Goal: Task Accomplishment & Management: Manage account settings

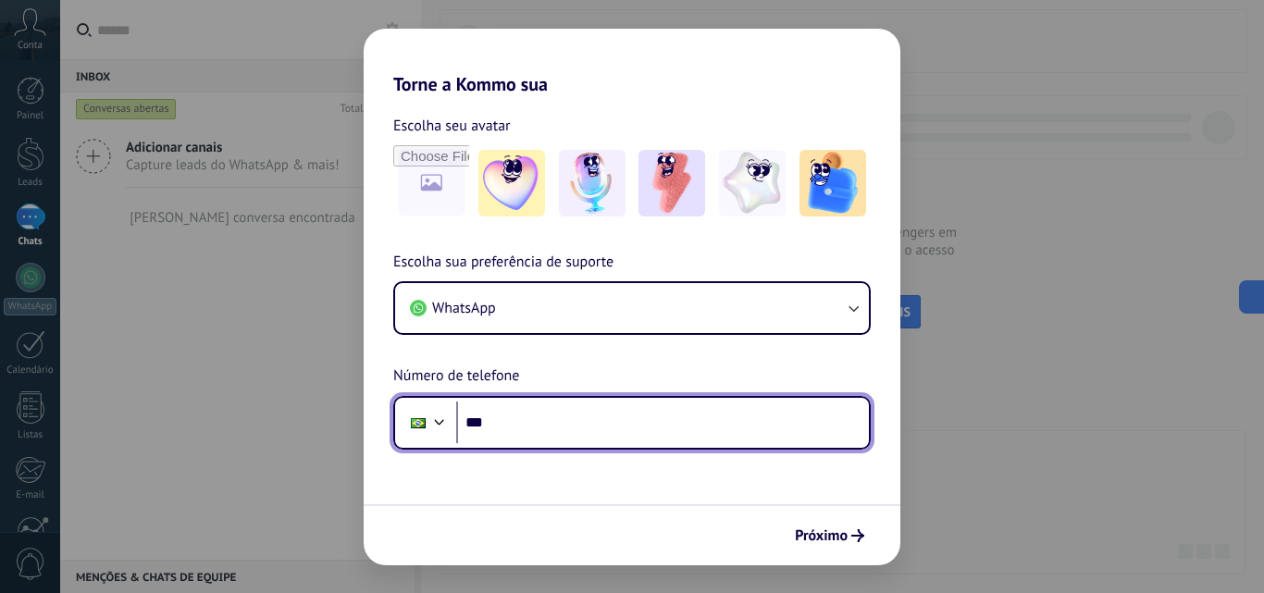
click at [820, 408] on input "***" at bounding box center [662, 423] width 413 height 43
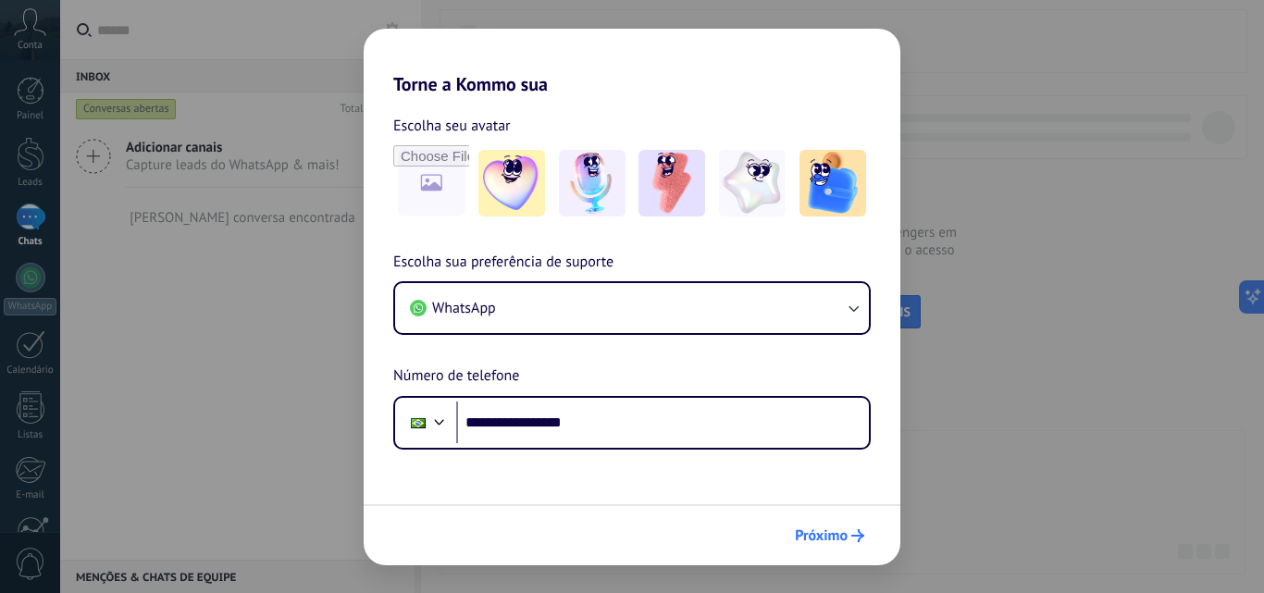
click at [828, 542] on span "Próximo" at bounding box center [821, 535] width 53 height 13
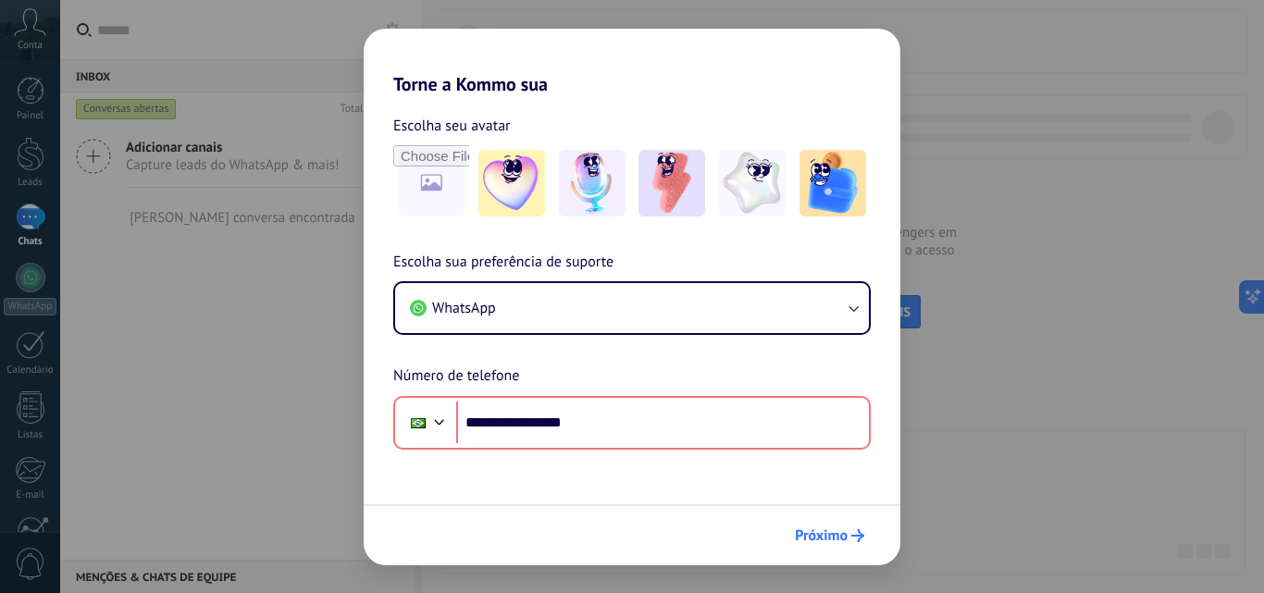
click at [792, 528] on button "Próximo" at bounding box center [830, 535] width 86 height 31
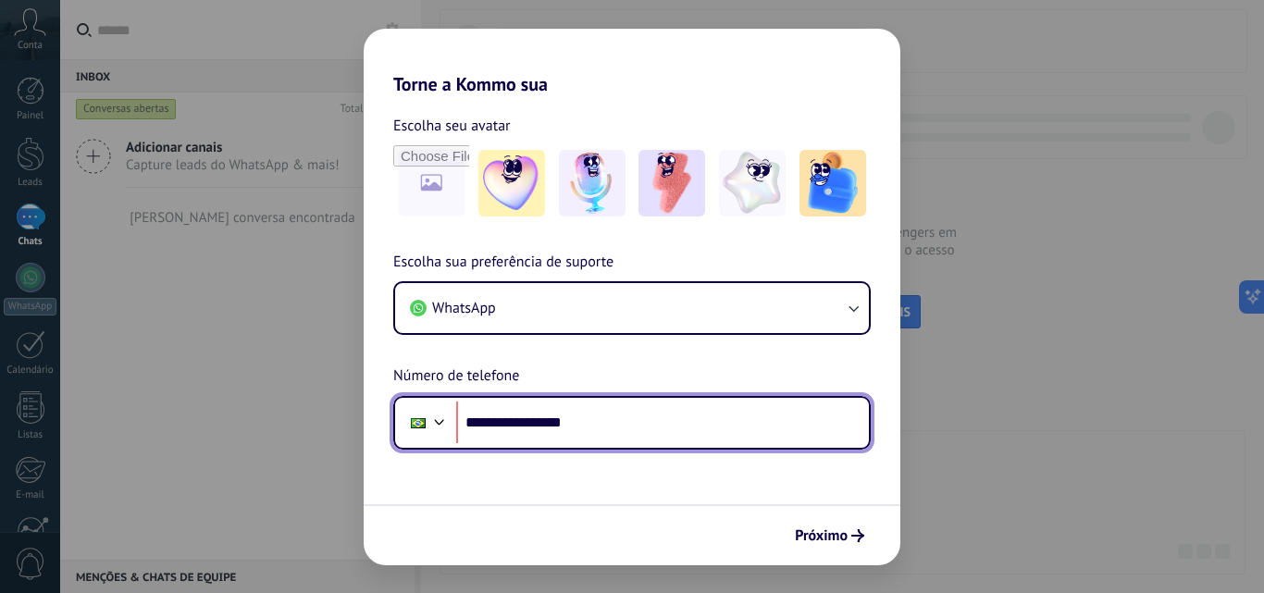
click at [524, 416] on input "**********" at bounding box center [662, 423] width 413 height 43
type input "**********"
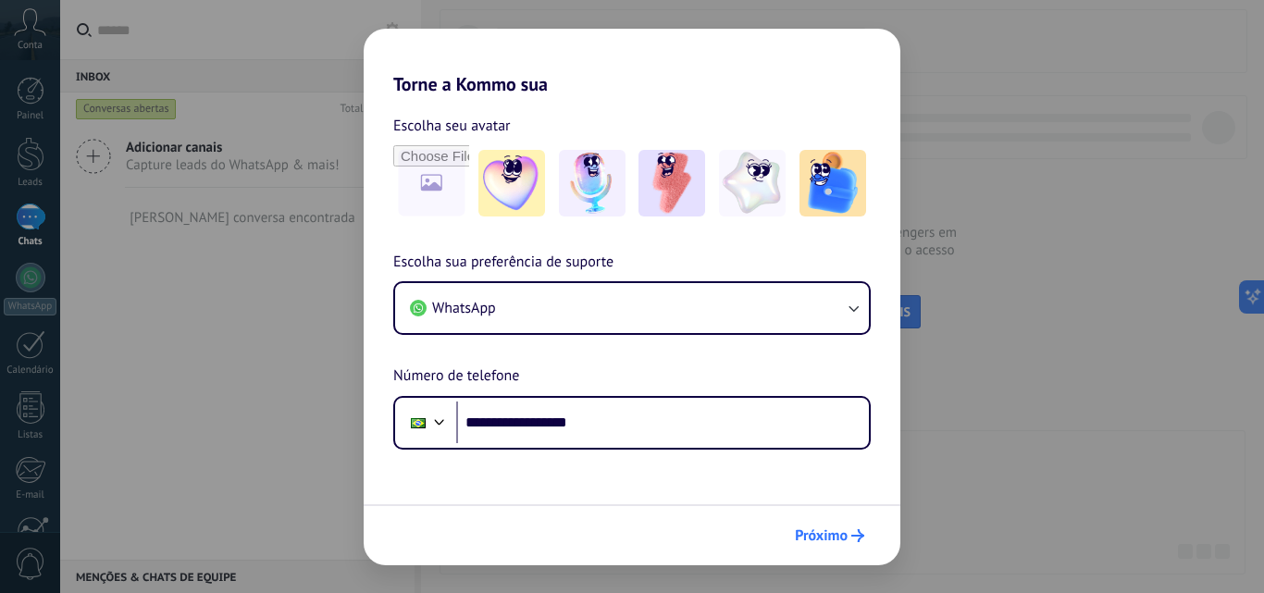
click at [816, 523] on button "Próximo" at bounding box center [830, 535] width 86 height 31
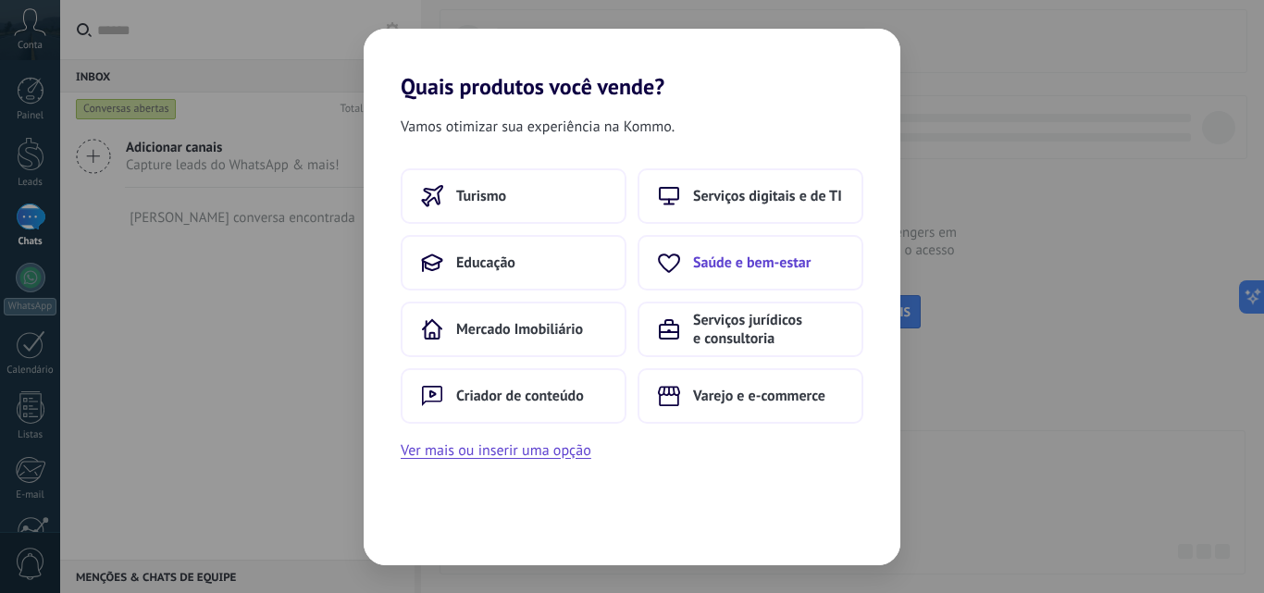
click at [746, 256] on span "Saúde e bem-estar" at bounding box center [752, 263] width 118 height 19
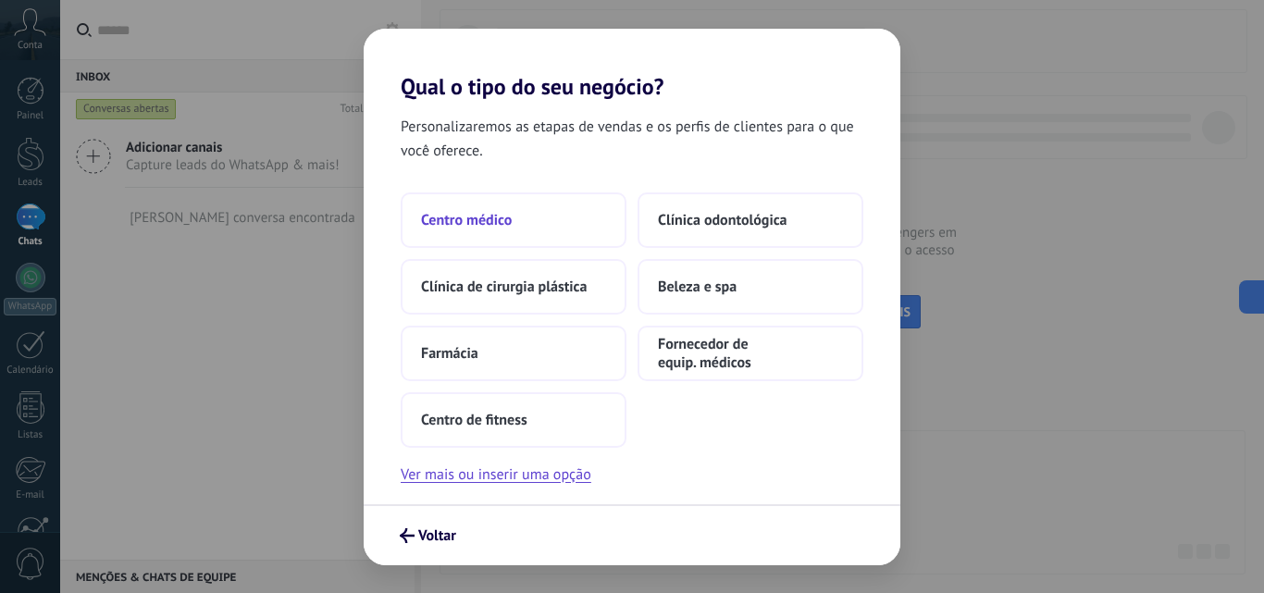
click at [601, 230] on button "Centro médico" at bounding box center [514, 221] width 226 height 56
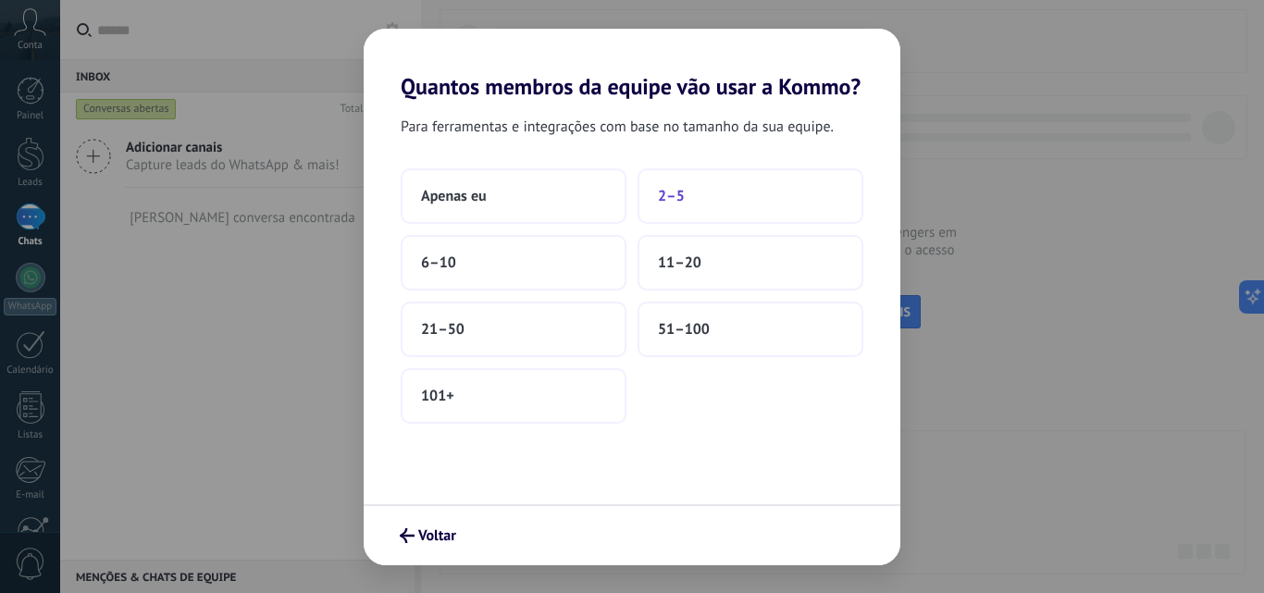
click at [678, 180] on button "2–5" at bounding box center [751, 196] width 226 height 56
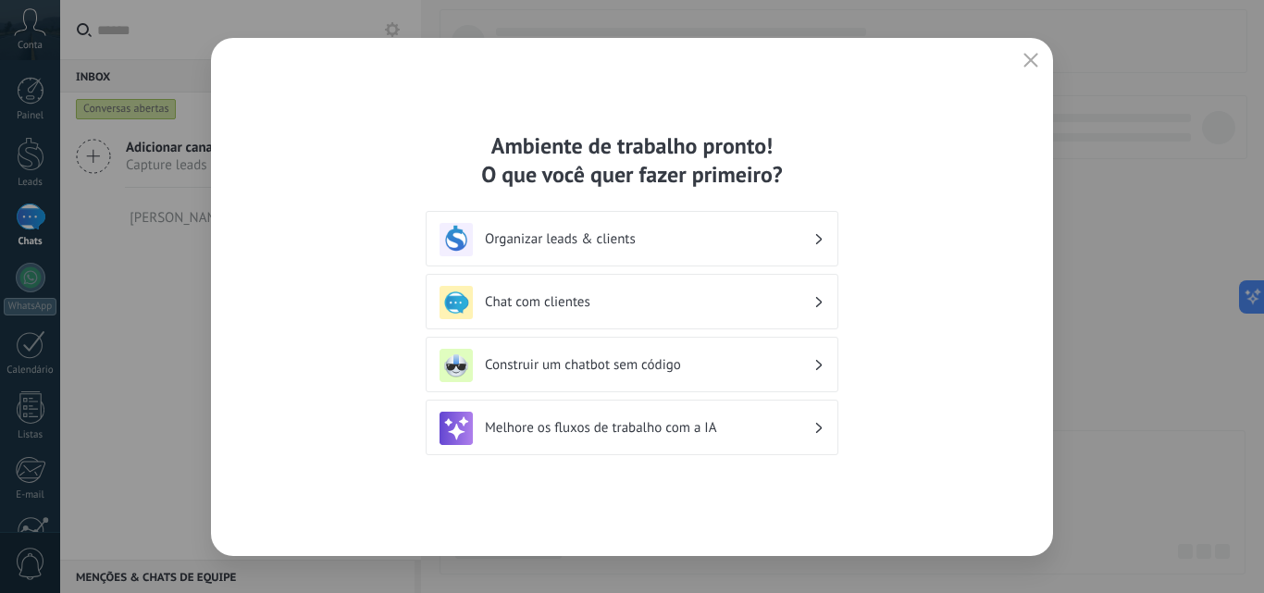
click at [670, 235] on h3 "Organizar leads & clients" at bounding box center [649, 239] width 329 height 18
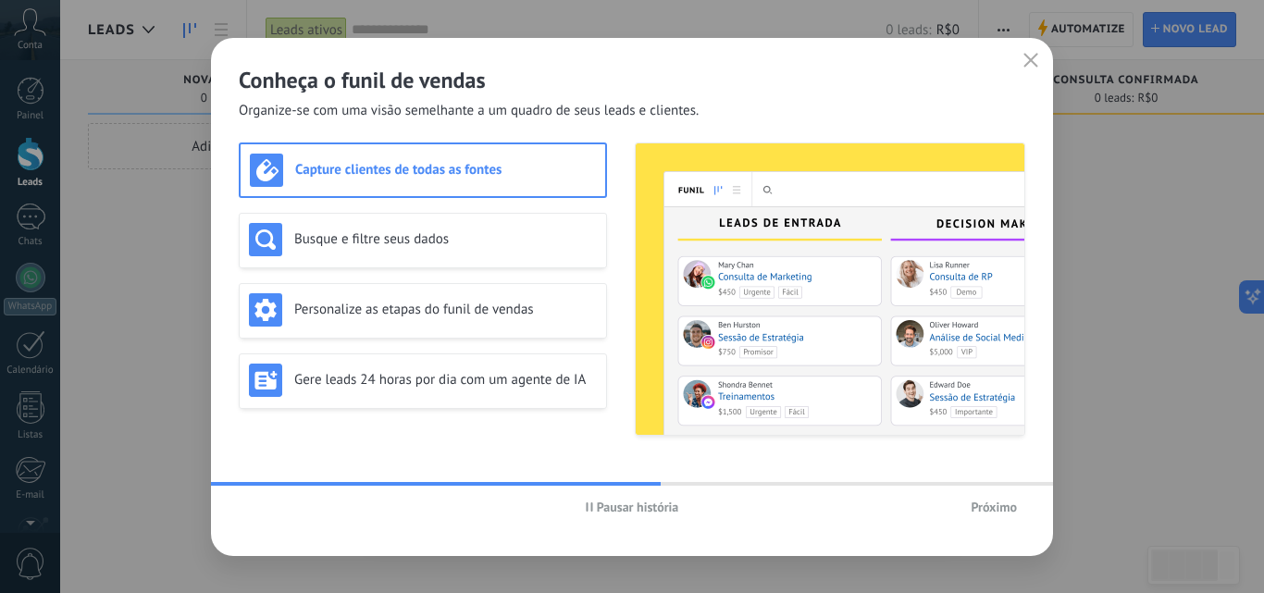
click at [987, 509] on span "Próximo" at bounding box center [994, 507] width 46 height 13
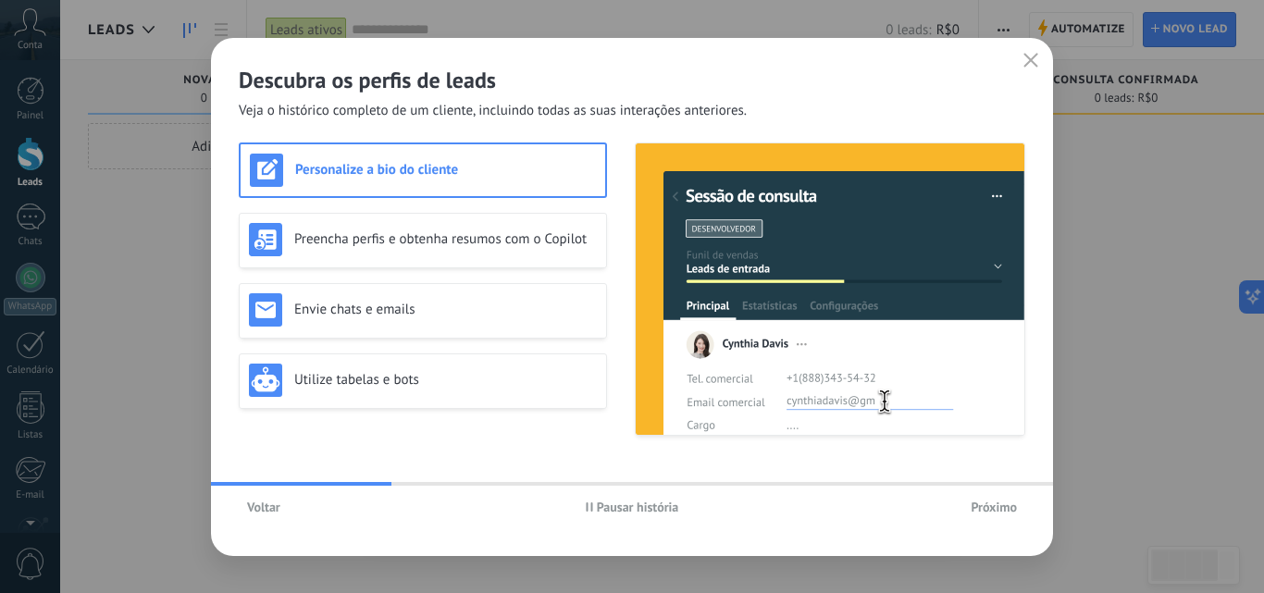
click at [987, 509] on span "Próximo" at bounding box center [994, 507] width 46 height 13
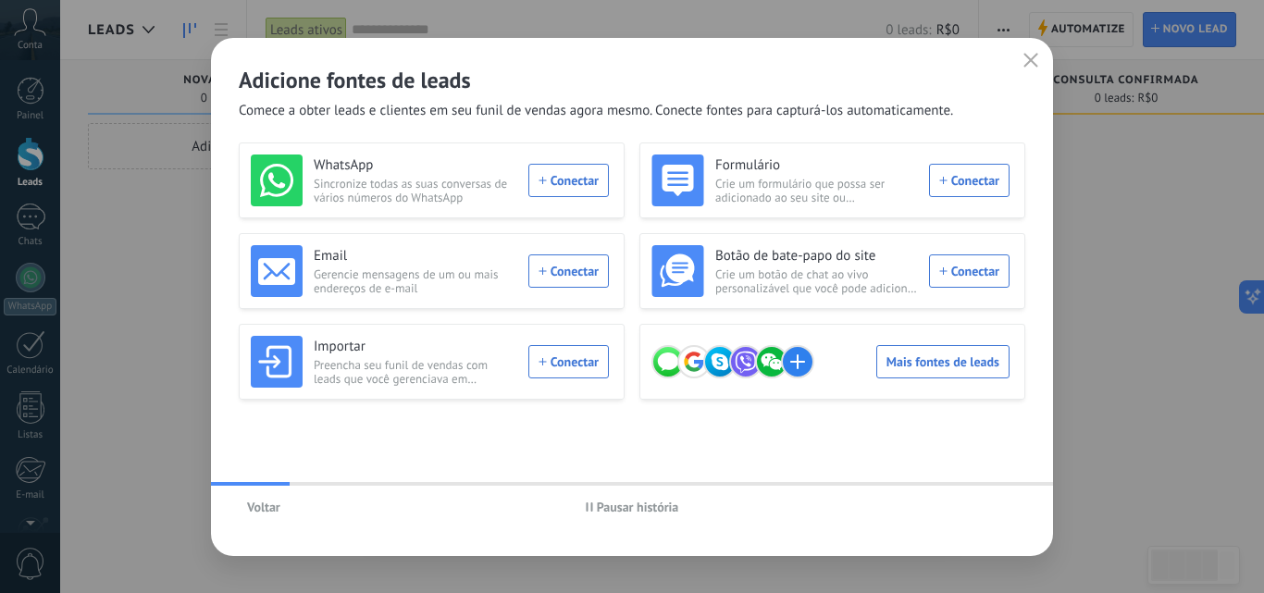
click at [987, 509] on div "Voltar Pausar história" at bounding box center [632, 507] width 842 height 43
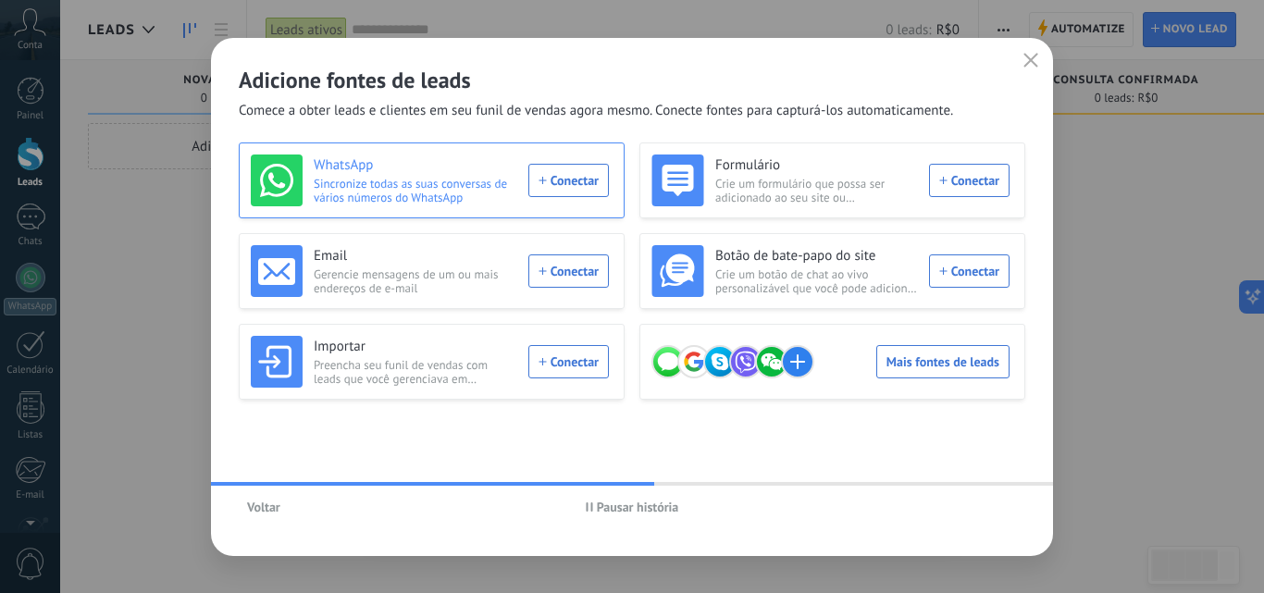
click at [563, 180] on div "WhatsApp Sincronize todas as suas conversas de vários números do WhatsApp Conec…" at bounding box center [430, 181] width 358 height 52
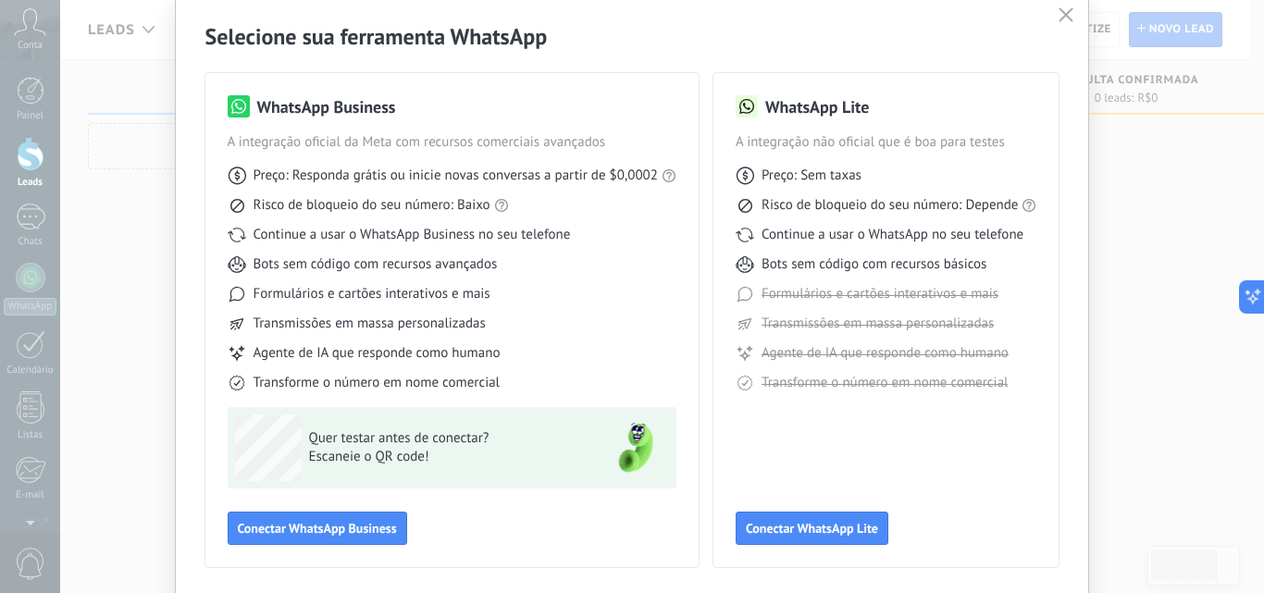
scroll to position [69, 0]
click at [1059, 13] on icon "button" at bounding box center [1066, 13] width 15 height 15
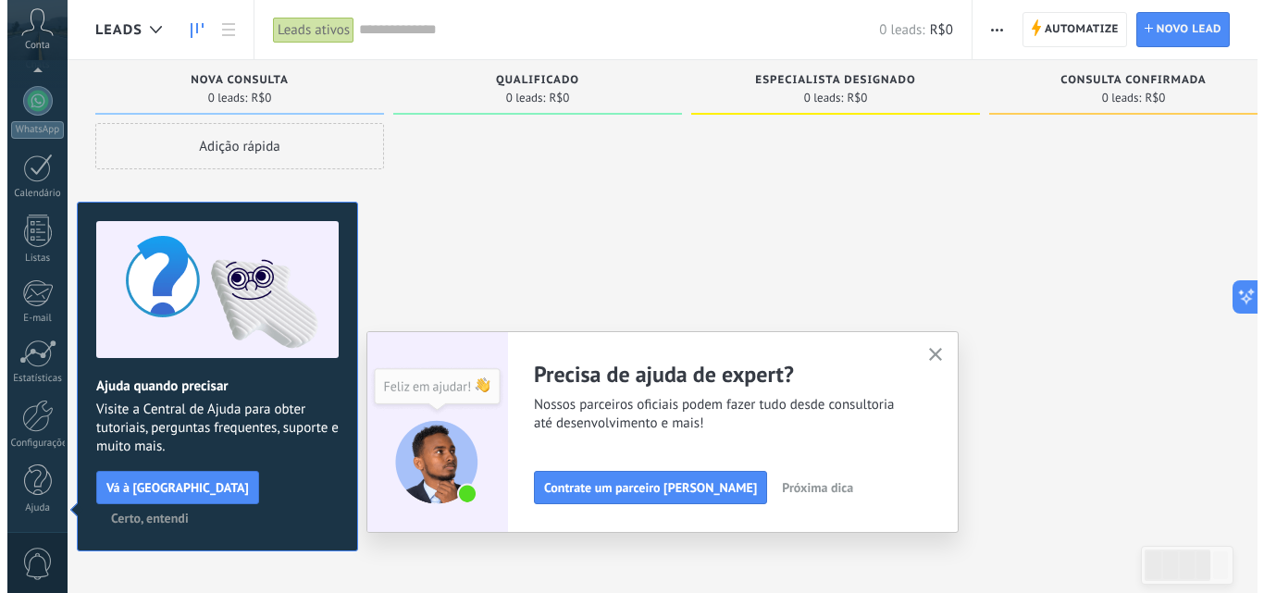
scroll to position [166, 0]
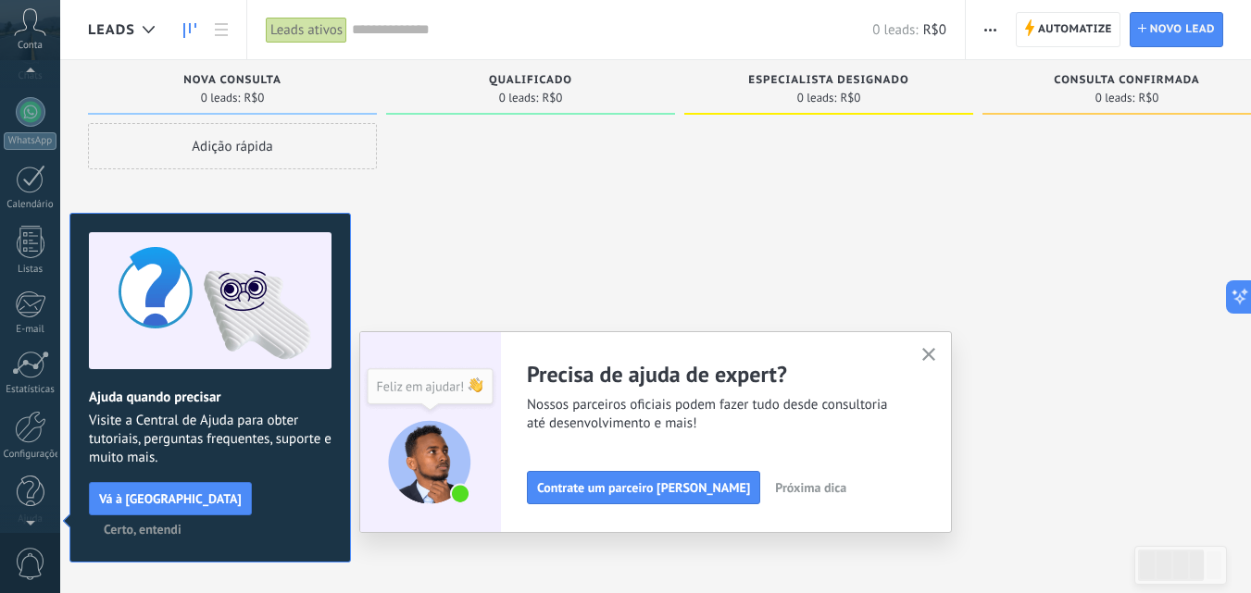
click at [44, 43] on div "Conta" at bounding box center [30, 30] width 60 height 60
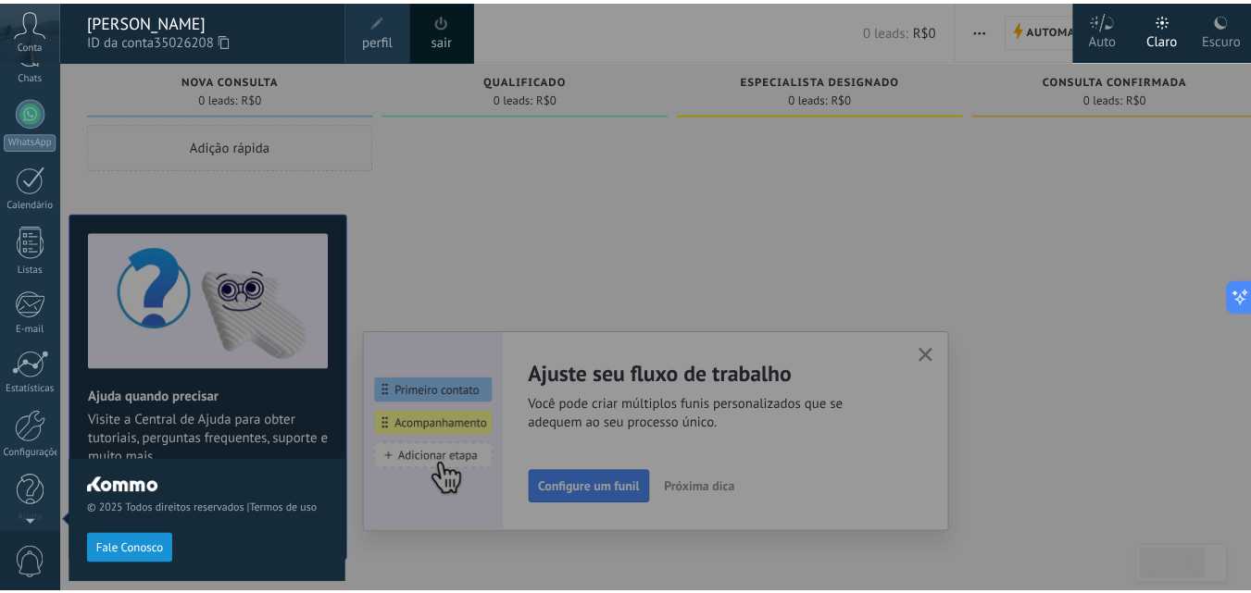
scroll to position [0, 0]
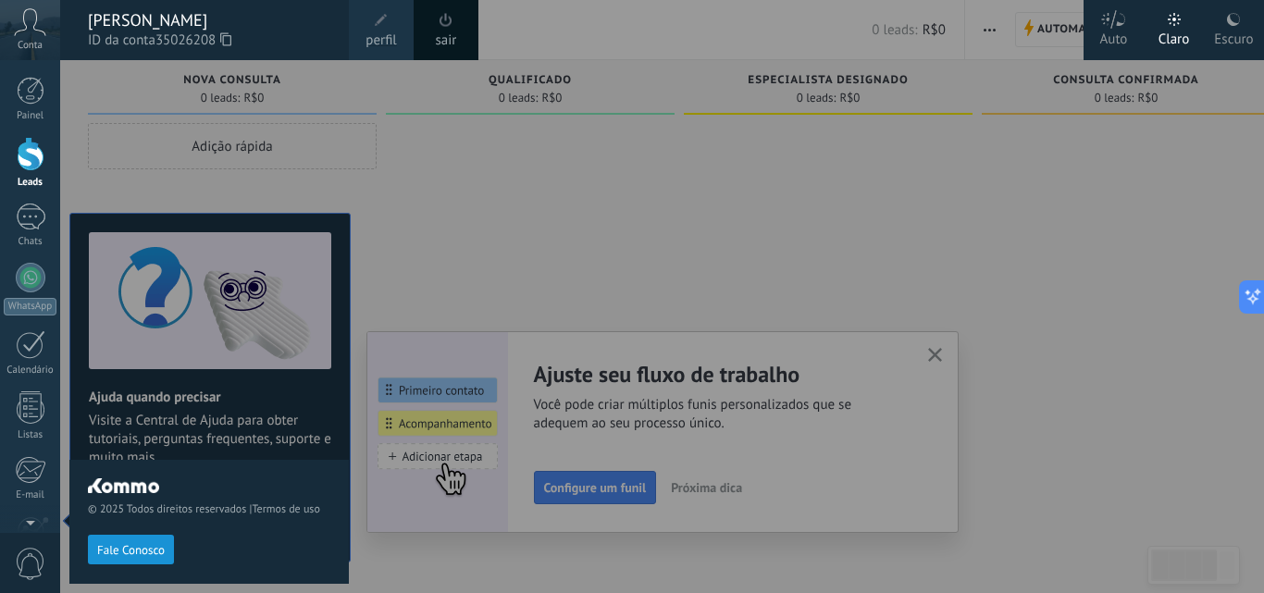
click at [367, 16] on link "perfil" at bounding box center [381, 30] width 65 height 60
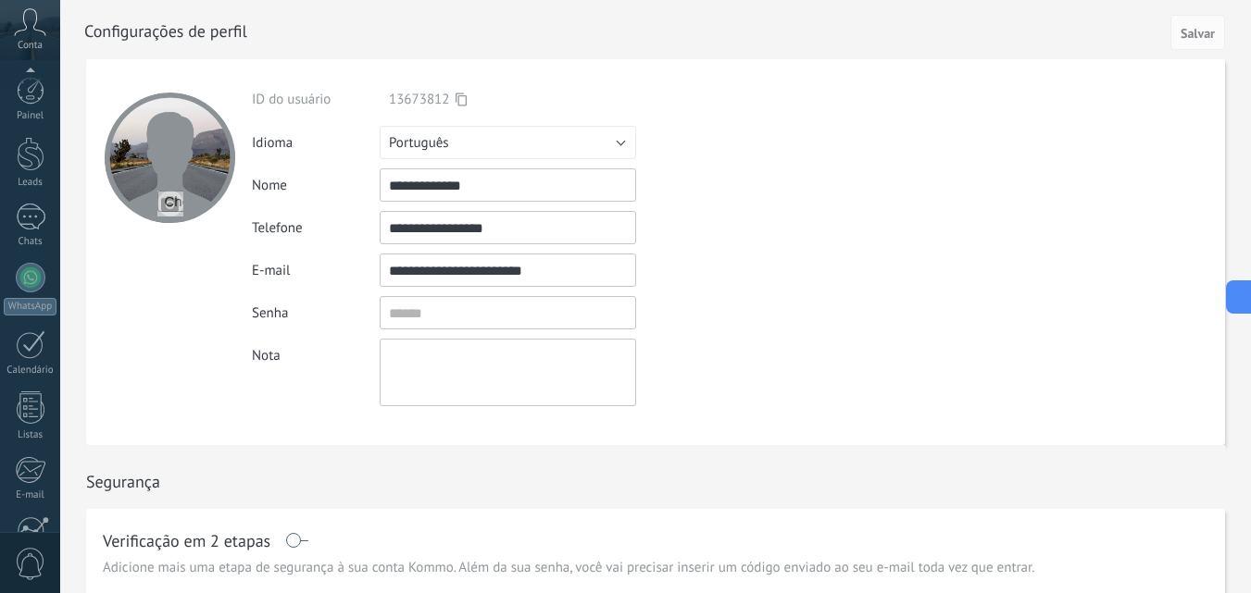
scroll to position [177, 0]
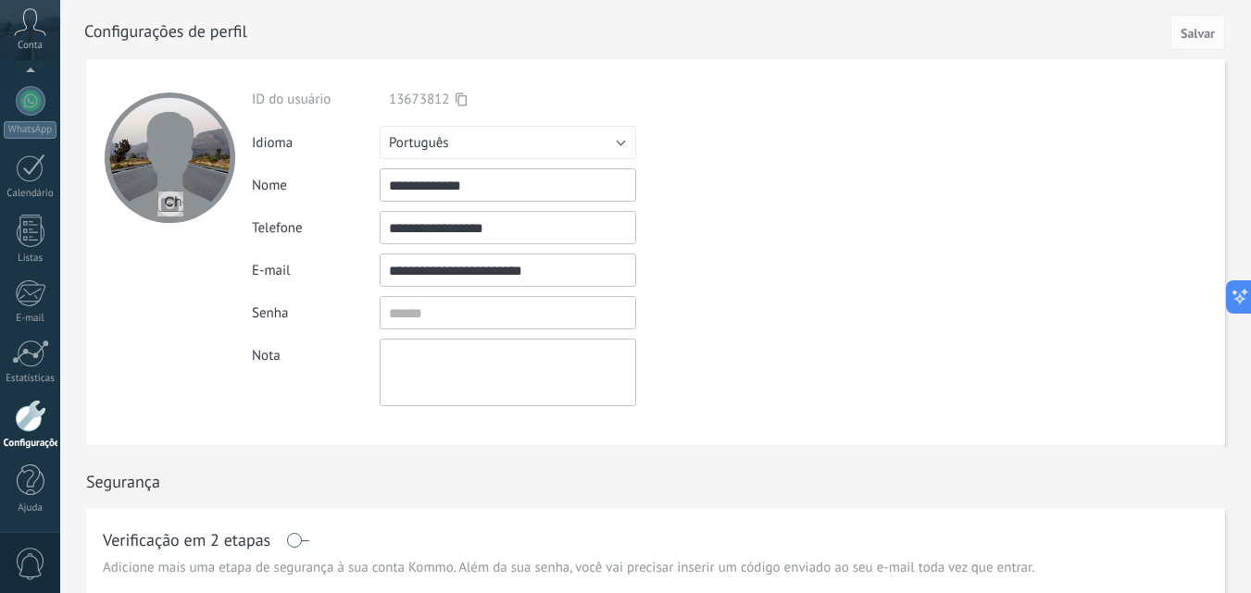
drag, startPoint x: 527, startPoint y: 234, endPoint x: 406, endPoint y: 240, distance: 120.5
click at [406, 240] on input "**********" at bounding box center [508, 227] width 256 height 33
click at [459, 98] on use at bounding box center [460, 99] width 11 height 13
click at [1201, 35] on span "Salvar" at bounding box center [1197, 33] width 34 height 13
click at [8, 112] on link "WhatsApp" at bounding box center [30, 112] width 60 height 53
